Goal: Find specific page/section: Find specific page/section

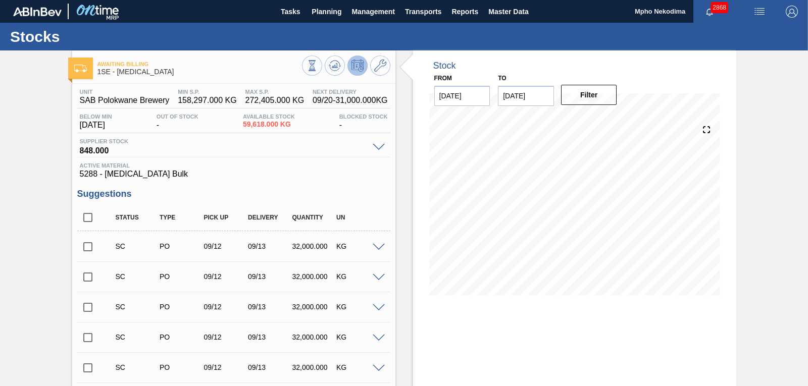
scroll to position [37, 0]
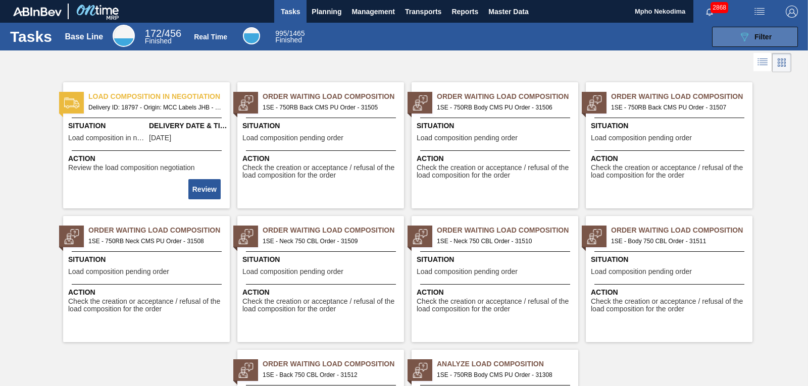
click at [725, 39] on button "089F7B8B-B2A5-4AFE-B5C0-19BA573D28AC Filter" at bounding box center [755, 37] width 86 height 20
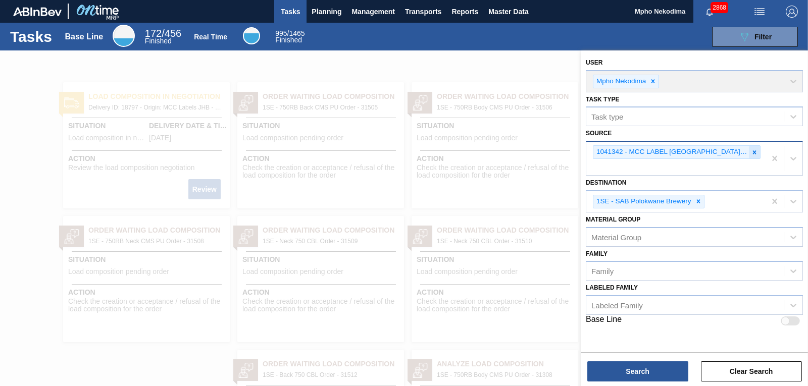
click at [757, 154] on icon at bounding box center [754, 152] width 7 height 7
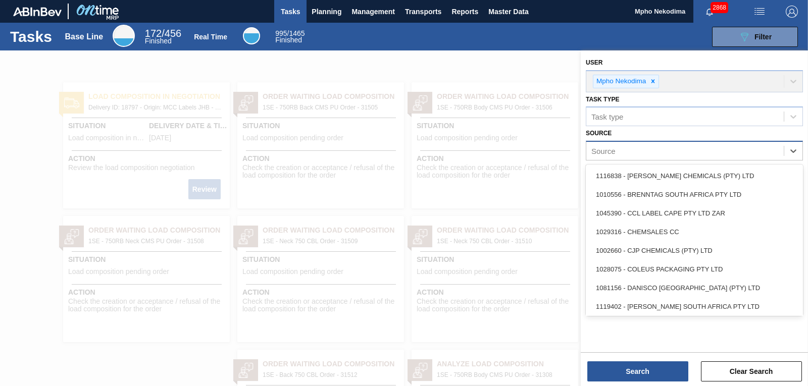
click at [727, 148] on div "Source" at bounding box center [684, 151] width 197 height 15
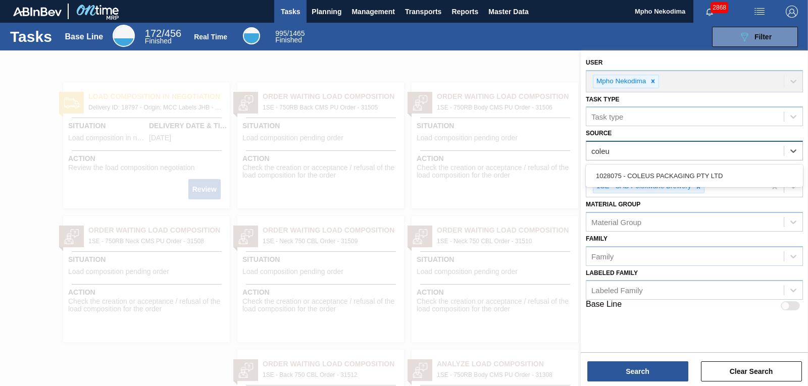
type input "coleus"
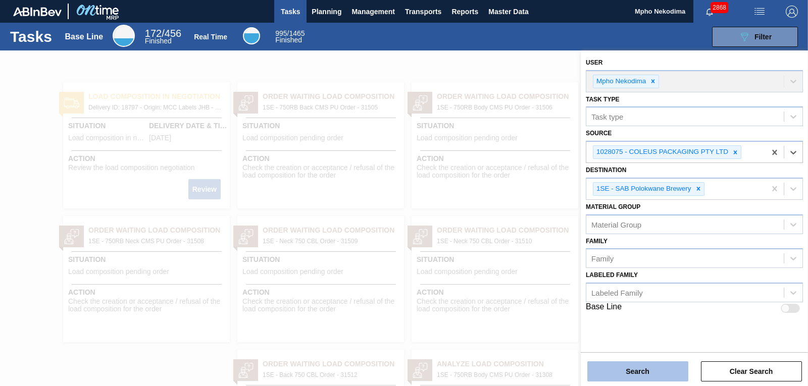
click at [646, 371] on button "Search" at bounding box center [637, 371] width 101 height 20
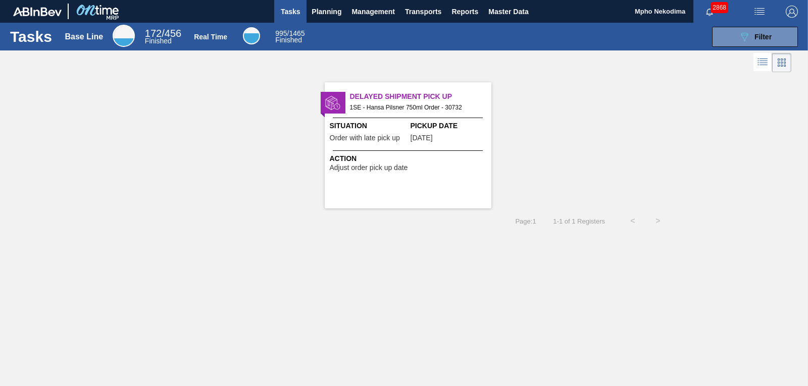
click at [464, 252] on div "Tasks Base Line 172 / 456 Finished Real Time 995 / 1465 Finished 089F7B8B-B2A5-…" at bounding box center [404, 182] width 808 height 319
click at [735, 40] on button "089F7B8B-B2A5-4AFE-B5C0-19BA573D28AC Filter" at bounding box center [755, 37] width 86 height 20
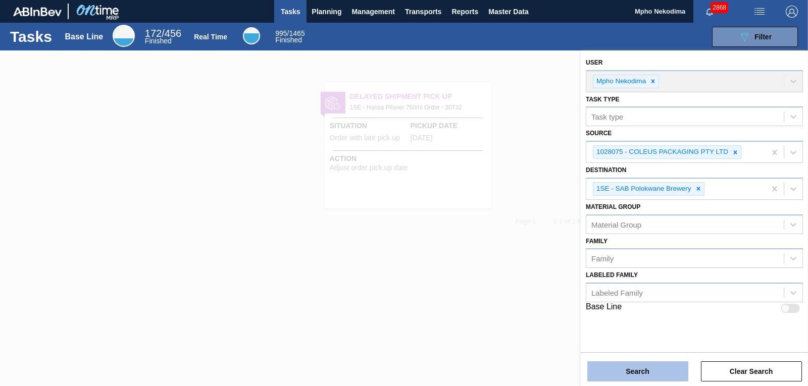
click at [662, 377] on button "Search" at bounding box center [637, 371] width 101 height 20
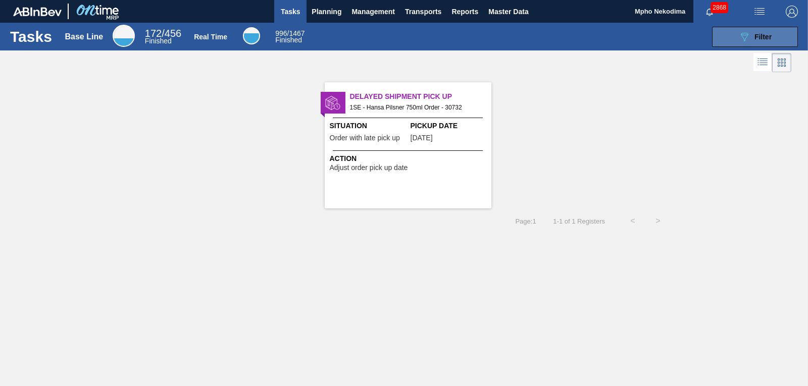
click at [742, 42] on icon "089F7B8B-B2A5-4AFE-B5C0-19BA573D28AC" at bounding box center [744, 37] width 12 height 12
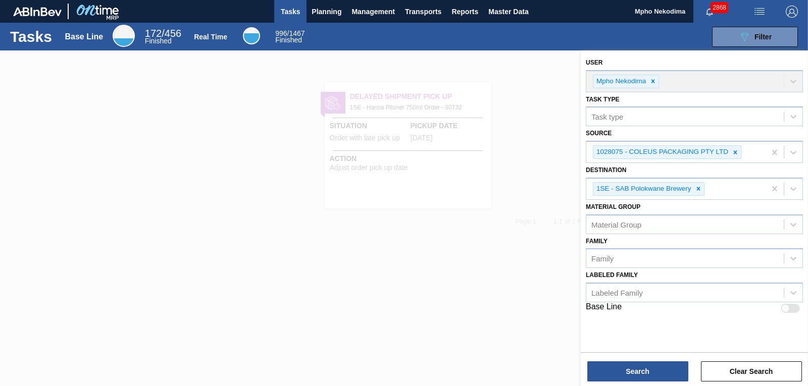
click at [335, 240] on div at bounding box center [404, 243] width 808 height 386
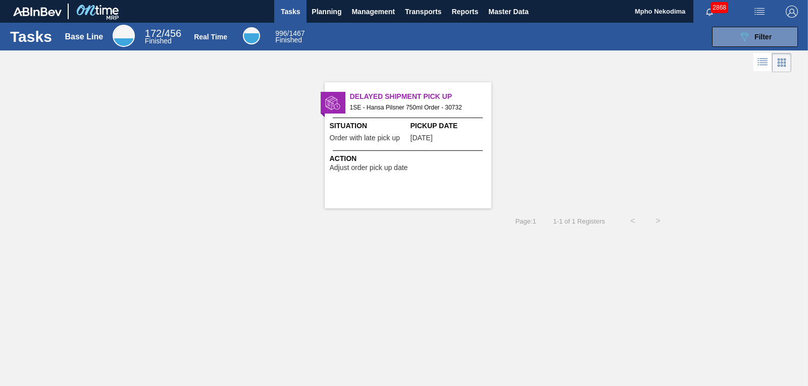
click at [740, 94] on div "Delayed Shipment Pick Up 1SE - Hansa Pilsner 750ml Order - 30732 Situation Orde…" at bounding box center [404, 142] width 808 height 134
click at [322, 9] on span "Planning" at bounding box center [326, 12] width 30 height 12
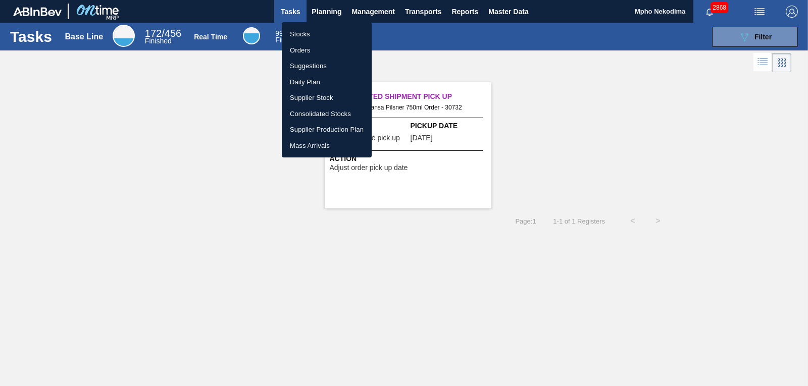
click at [300, 37] on li "Stocks" at bounding box center [327, 34] width 90 height 16
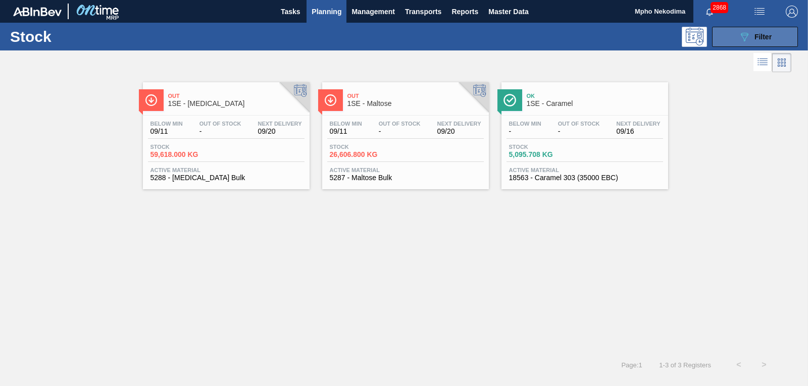
click at [747, 36] on icon at bounding box center [745, 37] width 8 height 9
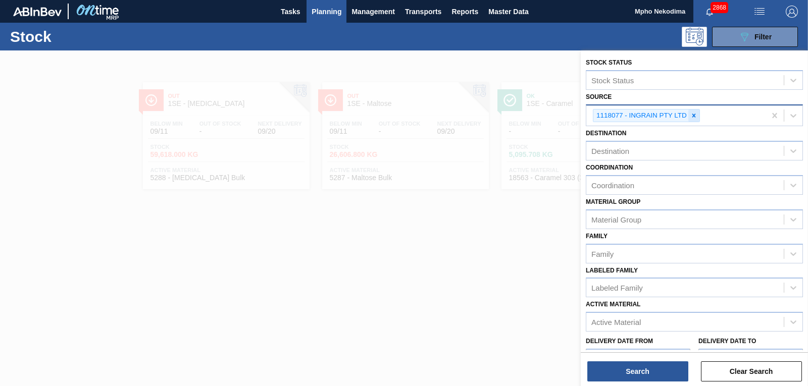
click at [693, 118] on icon at bounding box center [693, 115] width 7 height 7
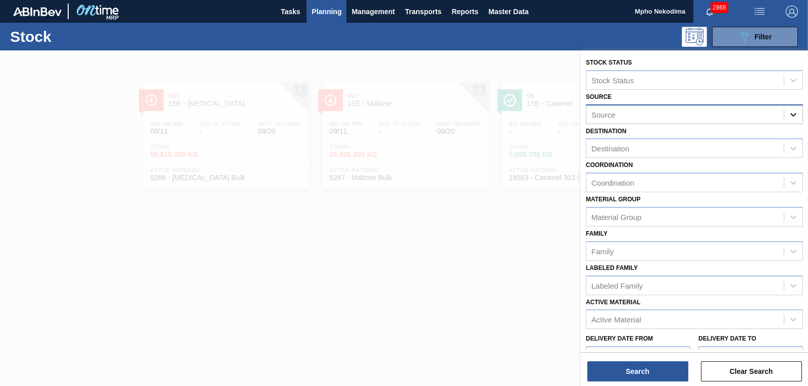
click at [797, 115] on div at bounding box center [793, 114] width 18 height 18
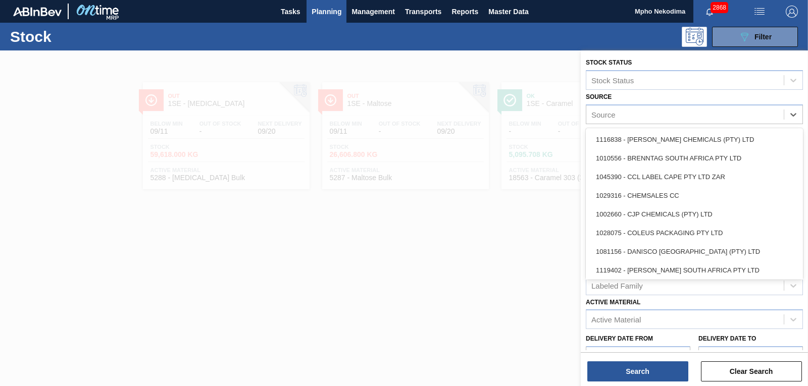
click at [706, 114] on div "Source" at bounding box center [684, 114] width 197 height 15
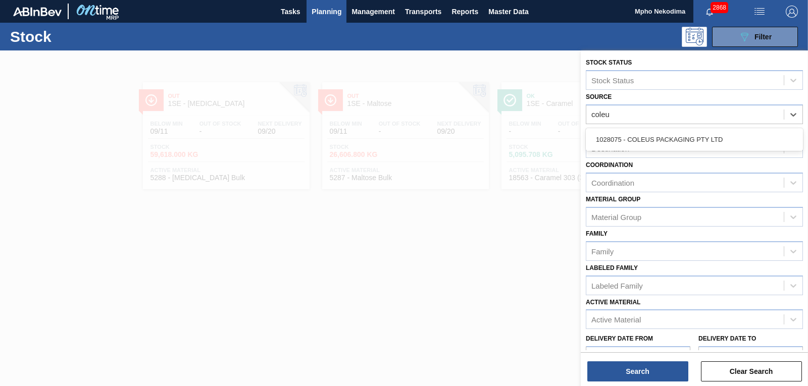
type input "coleus"
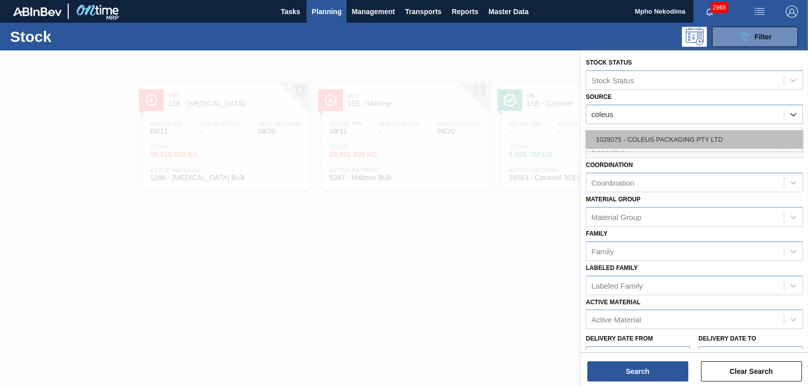
click at [666, 140] on div "1028075 - COLEUS PACKAGING PTY LTD" at bounding box center [694, 139] width 217 height 19
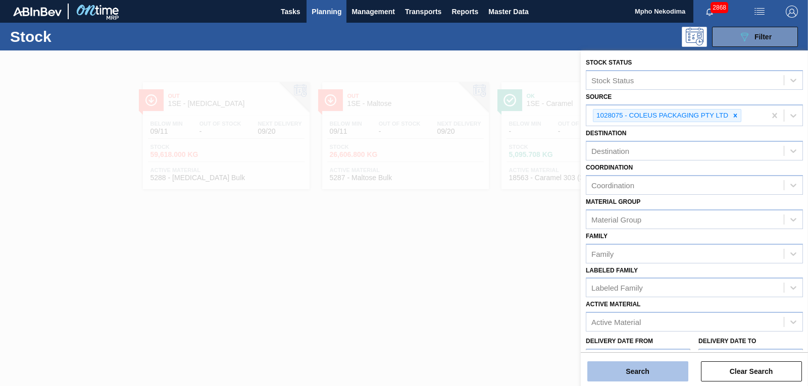
click at [673, 370] on button "Search" at bounding box center [637, 371] width 101 height 20
